Goal: Task Accomplishment & Management: Manage account settings

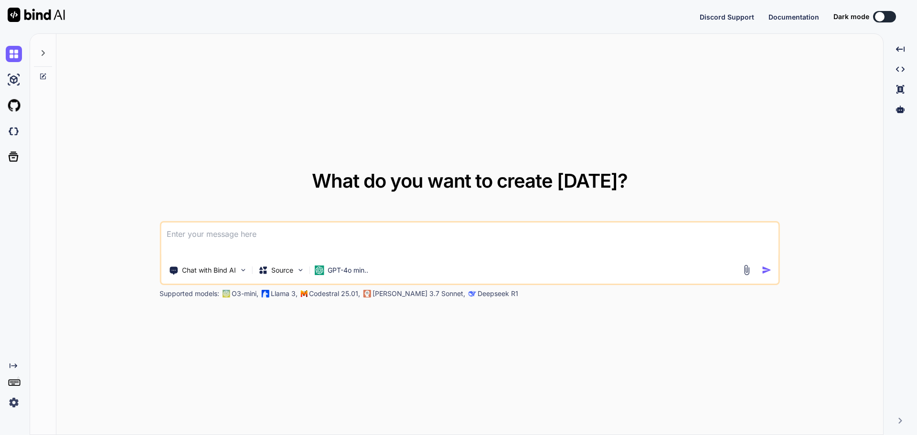
click at [16, 138] on img at bounding box center [14, 131] width 16 height 16
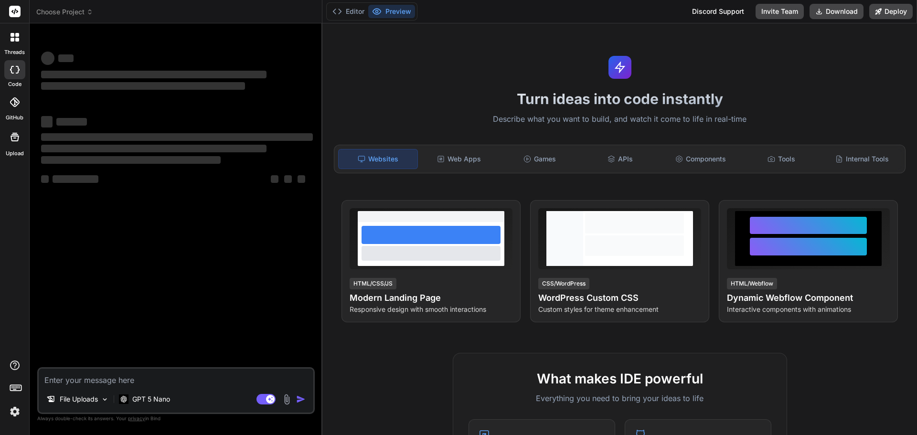
click at [66, 11] on span "Choose Project" at bounding box center [64, 12] width 57 height 10
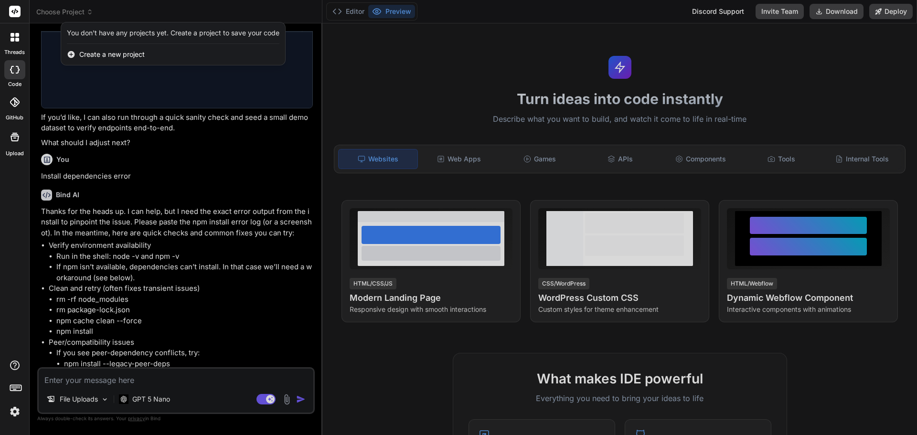
click at [96, 54] on span "Create a new project" at bounding box center [111, 55] width 65 height 10
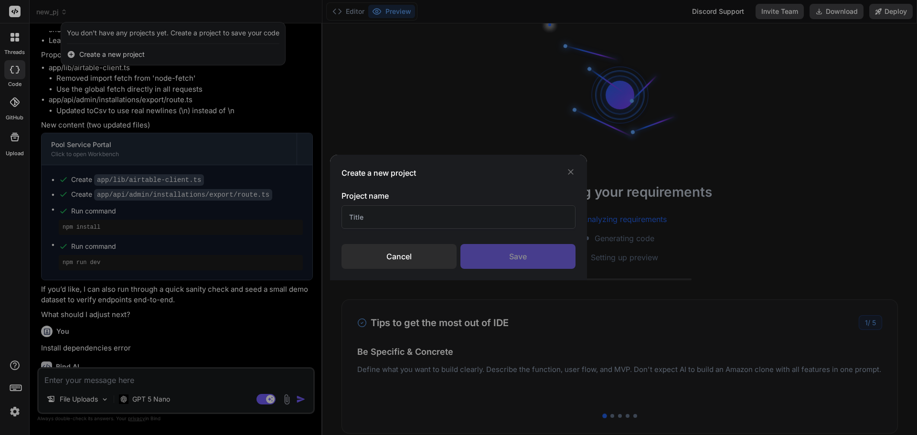
type textarea "x"
click at [416, 218] on input "text" at bounding box center [459, 216] width 234 height 23
drag, startPoint x: 416, startPoint y: 218, endPoint x: 366, endPoint y: 223, distance: 49.9
click at [367, 223] on input "text" at bounding box center [459, 216] width 234 height 23
type input "New Start"
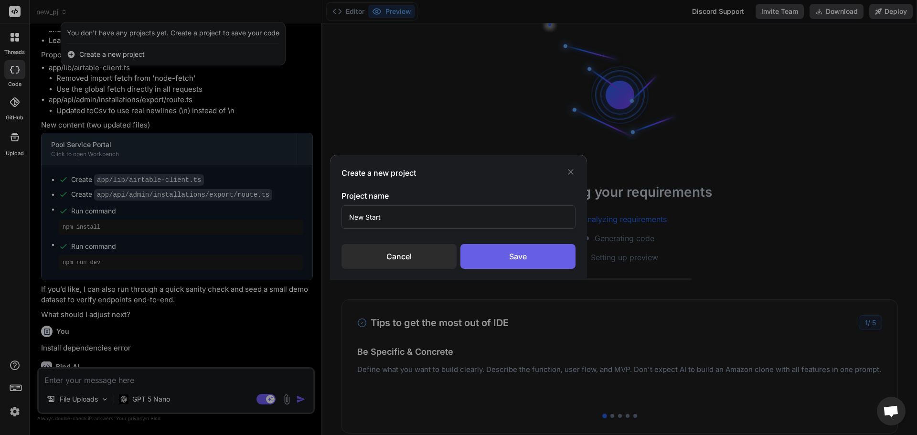
click at [483, 259] on div "Save" at bounding box center [517, 256] width 115 height 25
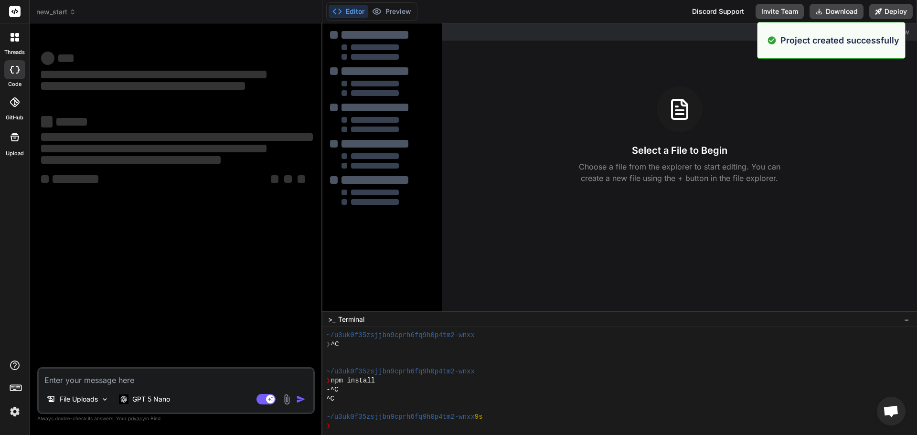
scroll to position [18, 0]
type textarea "x"
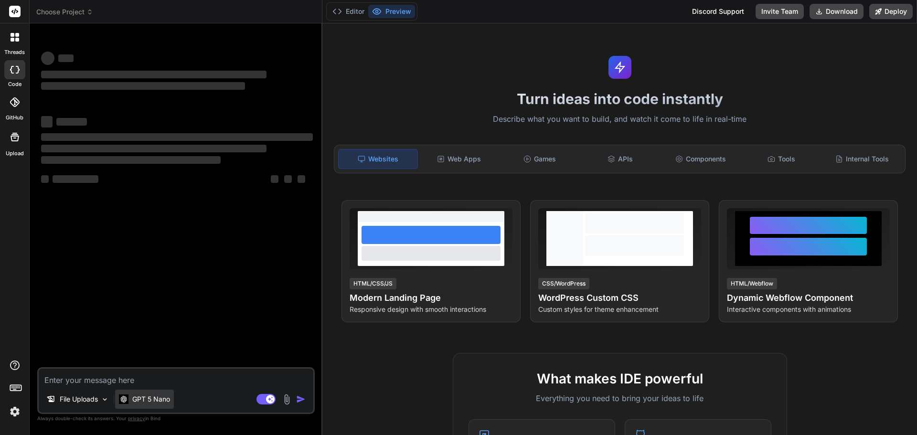
click at [145, 398] on p "GPT 5 Nano" at bounding box center [151, 400] width 38 height 10
type textarea "x"
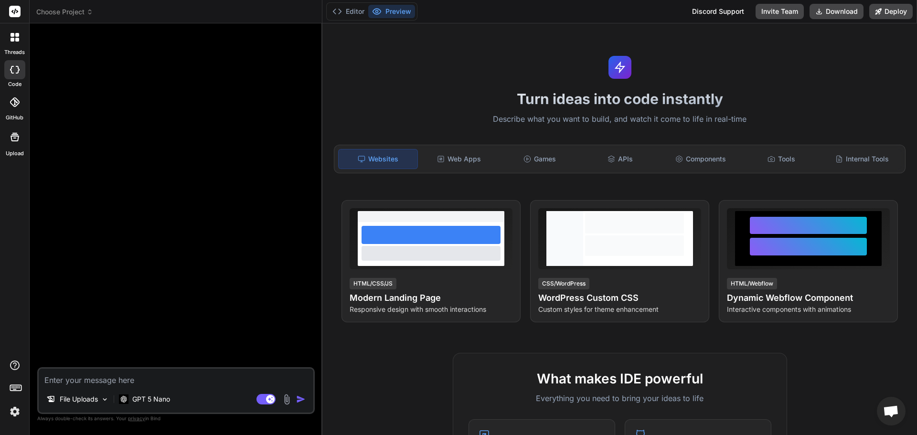
click at [71, 10] on span "Choose Project" at bounding box center [64, 12] width 57 height 10
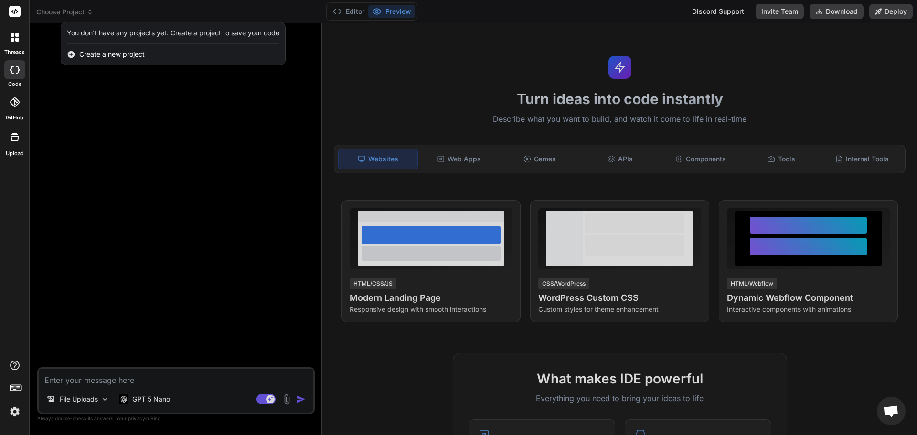
click at [107, 118] on div at bounding box center [458, 217] width 917 height 435
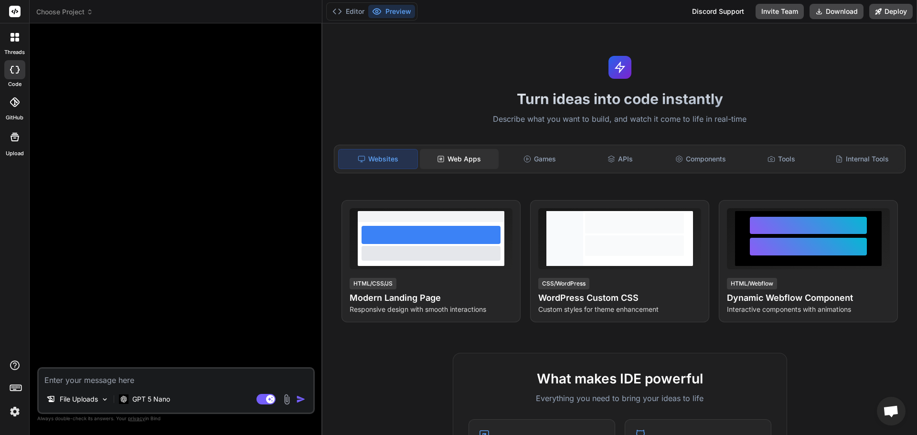
click at [461, 160] on div "Web Apps" at bounding box center [459, 159] width 79 height 20
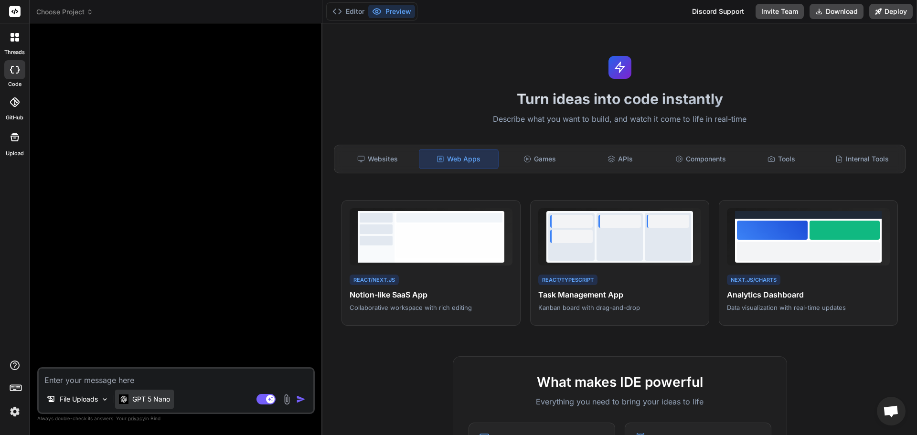
click at [145, 395] on p "GPT 5 Nano" at bounding box center [151, 400] width 38 height 10
click at [167, 401] on p "GPT 5 Nano" at bounding box center [151, 400] width 38 height 10
click at [155, 382] on textarea at bounding box center [176, 377] width 275 height 17
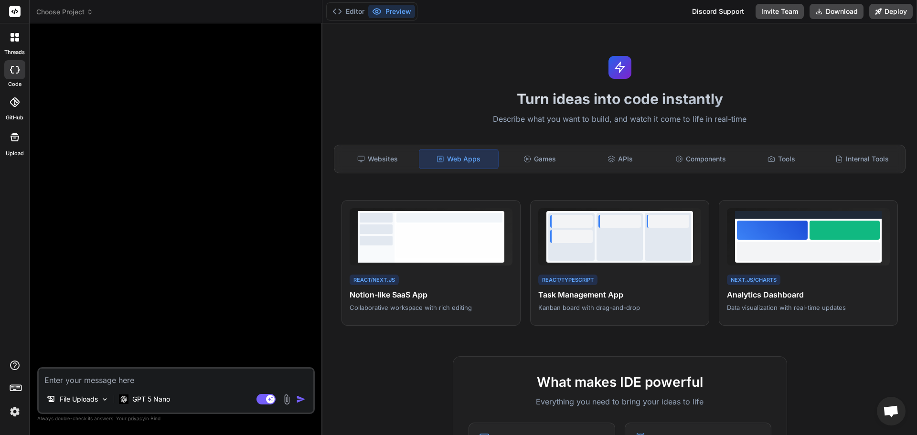
paste textarea "Now Pools Service Portal A production-ready web portal for pool service company…"
type textarea "Now Pools Service Portal A production-ready web portal for pool service company…"
type textarea "x"
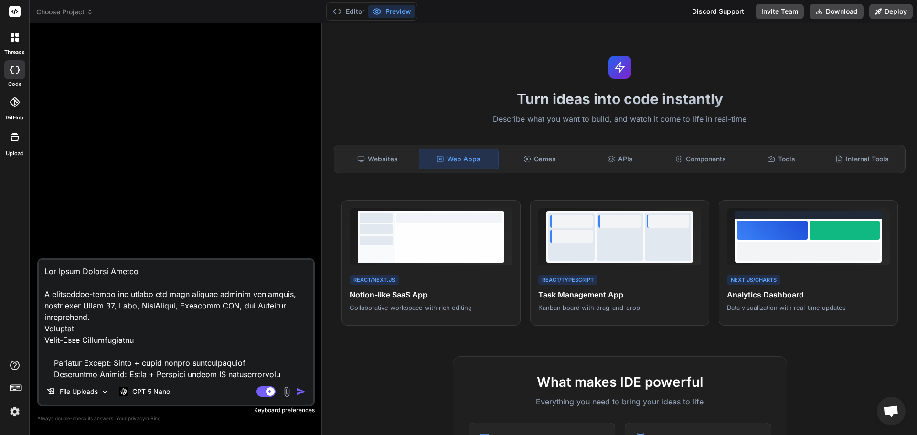
scroll to position [1733, 0]
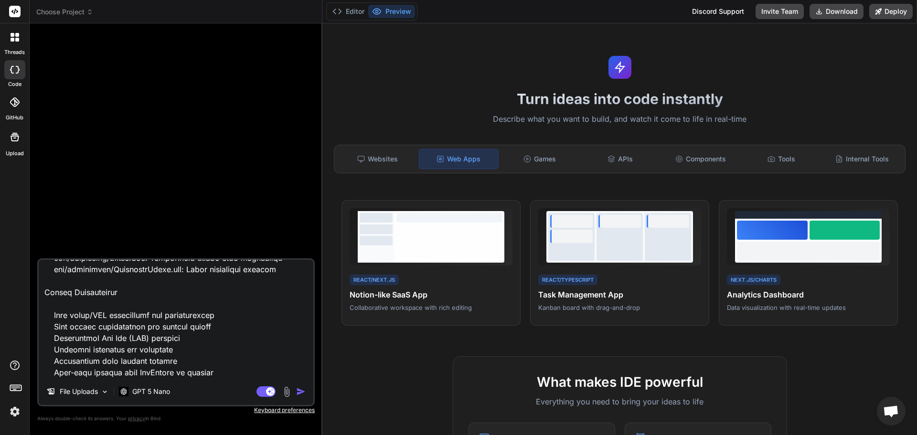
type textarea "Now Pools Service Portal A production-ready web portal for pool service company…"
click at [302, 392] on img "button" at bounding box center [301, 392] width 10 height 10
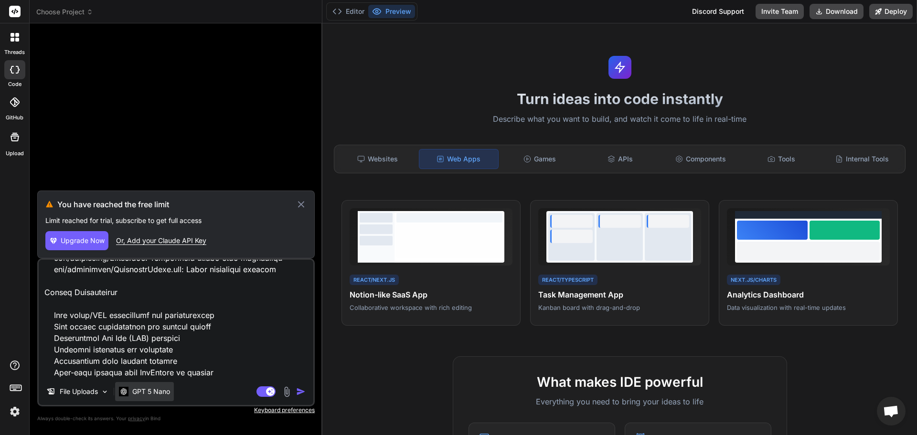
click at [139, 390] on p "GPT 5 Nano" at bounding box center [151, 392] width 38 height 10
click at [131, 241] on div "Or, Add your Claude API Key" at bounding box center [161, 241] width 90 height 10
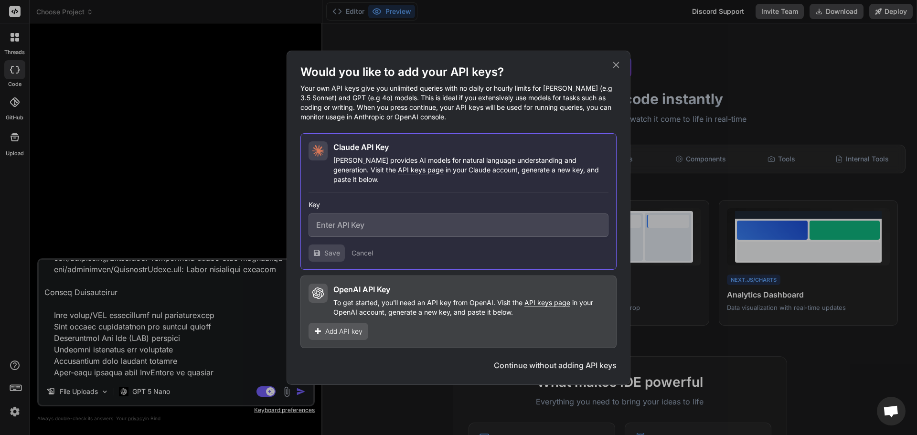
click at [357, 302] on p "To get started, you'll need an API key from OpenAI. Visit the API keys page in …" at bounding box center [470, 307] width 275 height 19
click at [543, 299] on span "API keys page" at bounding box center [548, 303] width 46 height 8
click at [142, 196] on div "Would you like to add your API keys? Your own API keys give you unlimited queri…" at bounding box center [458, 217] width 917 height 435
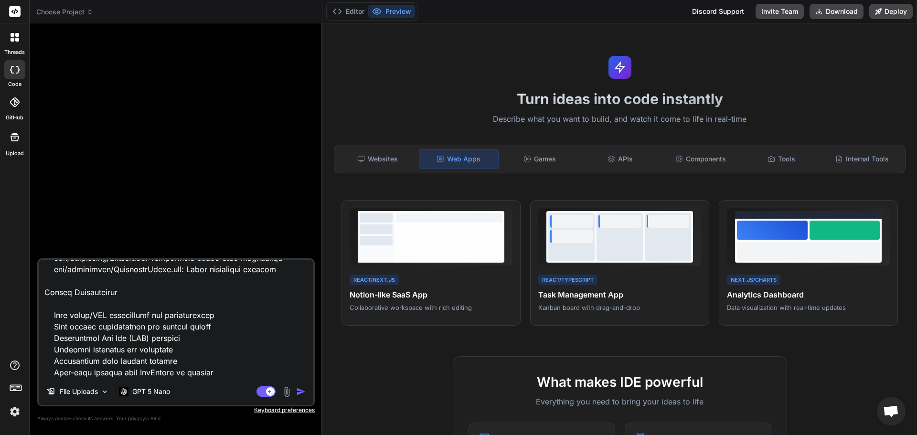
click at [19, 407] on img at bounding box center [15, 412] width 16 height 16
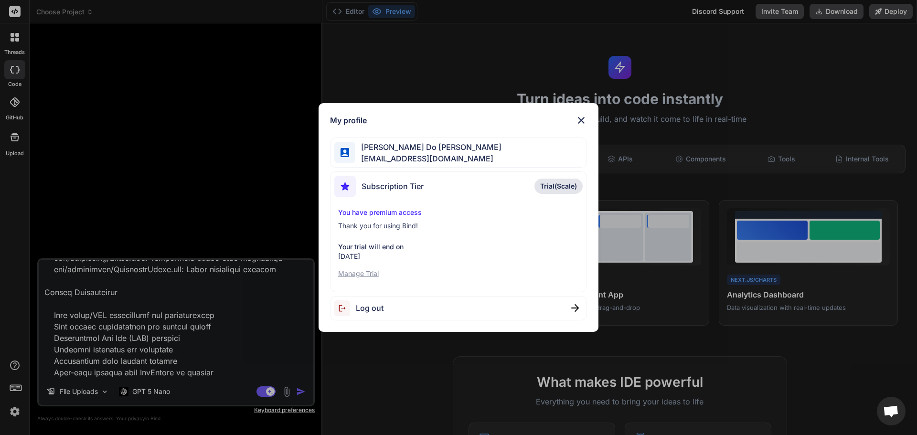
click at [463, 196] on div "Subscription Tier Trial(Scale)" at bounding box center [458, 188] width 249 height 25
click at [362, 271] on p "Manage Trial" at bounding box center [458, 274] width 241 height 10
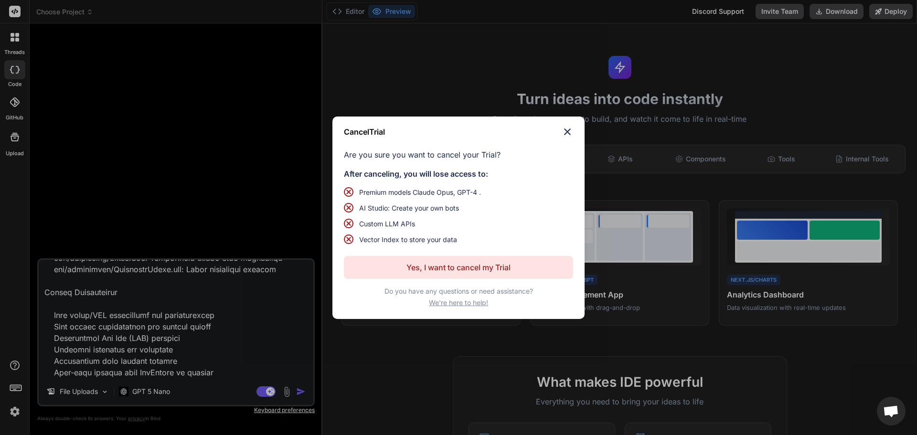
click at [477, 267] on p "Yes, I want to cancel my Trial" at bounding box center [459, 267] width 104 height 11
click at [497, 264] on p "Yes, I want to cancel my Trial" at bounding box center [459, 267] width 104 height 11
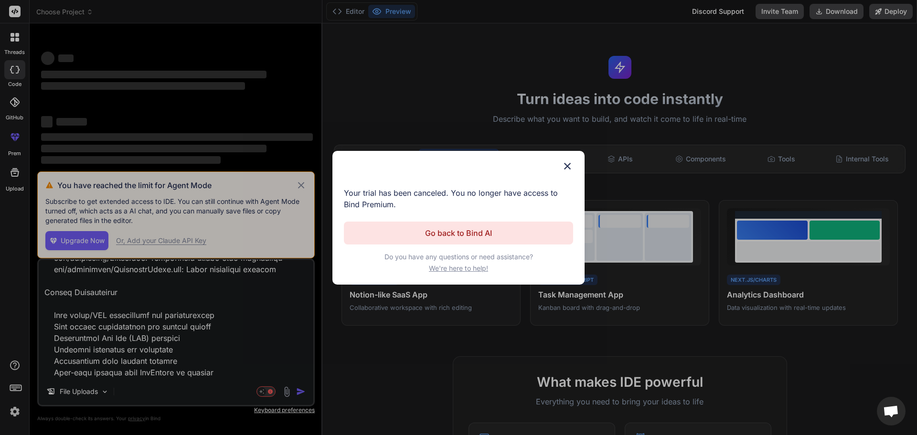
click at [564, 170] on img at bounding box center [567, 166] width 11 height 11
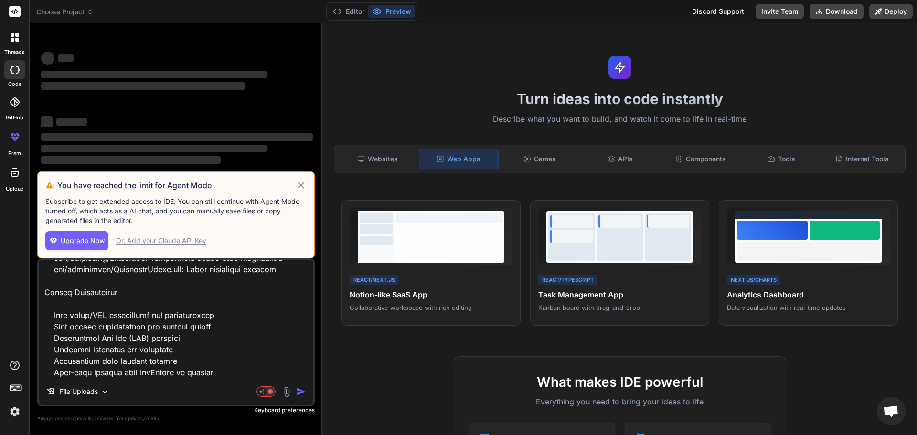
click at [302, 187] on icon at bounding box center [301, 185] width 11 height 11
type textarea "x"
